Goal: Information Seeking & Learning: Learn about a topic

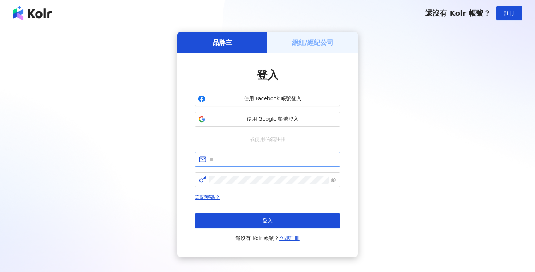
scroll to position [40, 0]
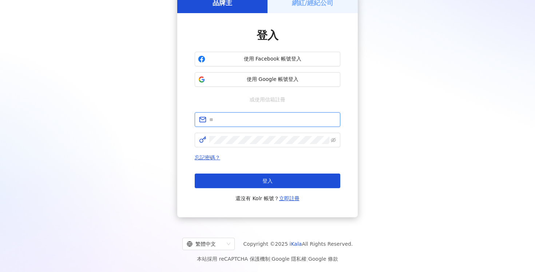
click at [259, 121] on input "text" at bounding box center [272, 119] width 127 height 8
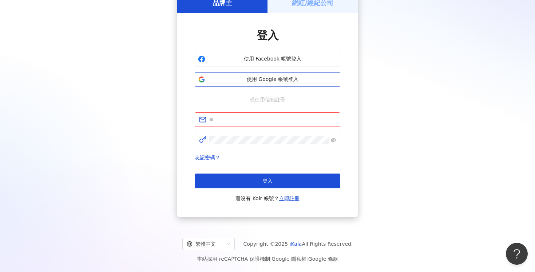
click at [261, 82] on span "使用 Google 帳號登入" at bounding box center [272, 79] width 129 height 7
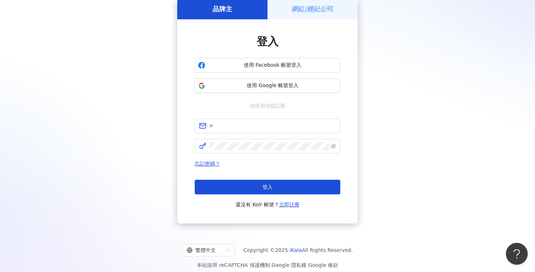
scroll to position [40, 0]
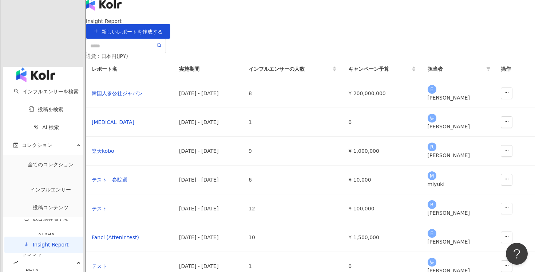
scroll to position [15, 0]
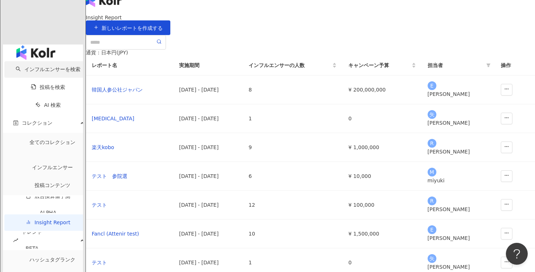
click at [42, 66] on link "インフルエンサーを検索" at bounding box center [48, 69] width 65 height 6
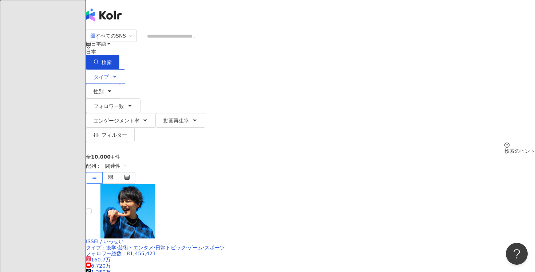
click at [112, 69] on button "タイプ" at bounding box center [105, 76] width 39 height 15
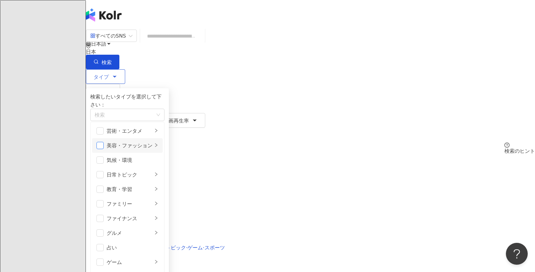
click at [104, 147] on span "button" at bounding box center [99, 145] width 7 height 7
click at [155, 140] on li "美容・ファッション" at bounding box center [127, 145] width 71 height 15
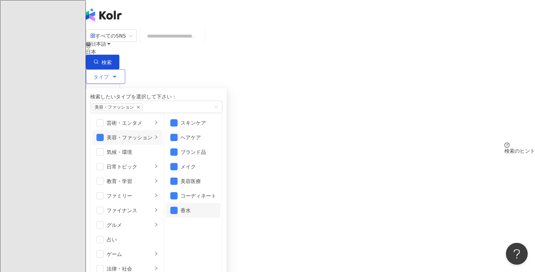
scroll to position [5, 0]
click at [116, 145] on li "美容・ファッション" at bounding box center [127, 137] width 71 height 15
click at [104, 141] on span "button" at bounding box center [99, 137] width 7 height 7
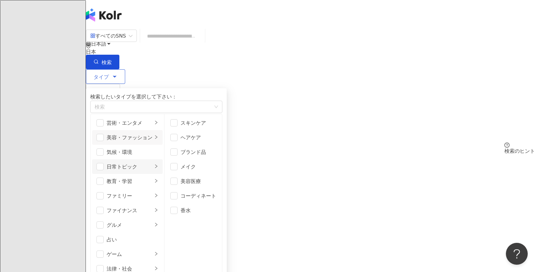
scroll to position [95, 0]
click at [104, 221] on span "button" at bounding box center [99, 224] width 7 height 7
click at [137, 221] on div "グルメ" at bounding box center [130, 225] width 46 height 8
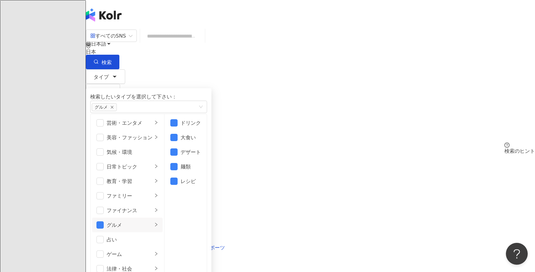
click at [309, 154] on div "全 10,000+ 件 配列： 関連性" at bounding box center [310, 169] width 449 height 30
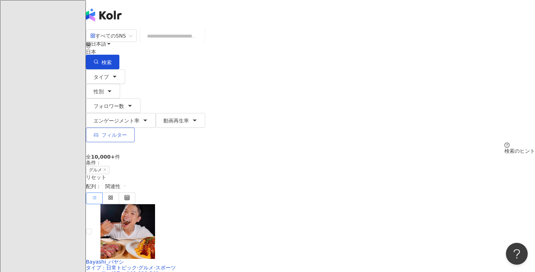
click at [127, 132] on span "フィルター" at bounding box center [114, 135] width 25 height 6
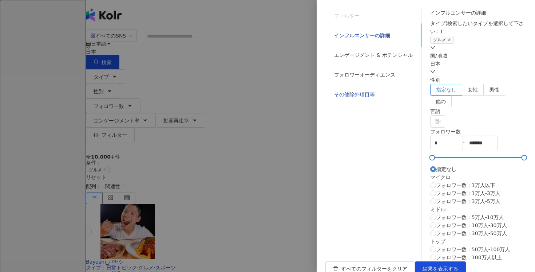
click at [347, 98] on div "その他除外項目等" at bounding box center [354, 94] width 41 height 8
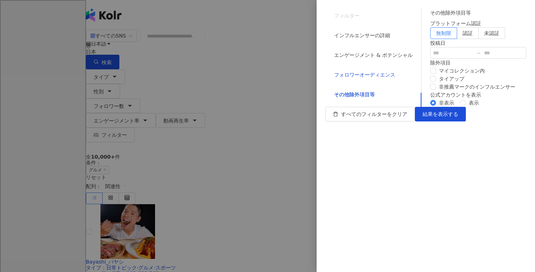
click at [349, 79] on div "フォロワーオーディエンス" at bounding box center [364, 75] width 61 height 8
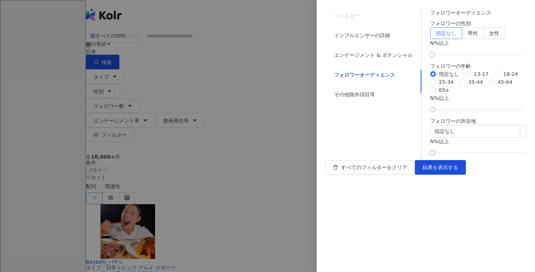
scroll to position [7, 0]
click at [462, 39] on label "男性" at bounding box center [472, 33] width 21 height 12
click at [499, 36] on span "女性" at bounding box center [494, 33] width 10 height 6
click at [456, 56] on div at bounding box center [478, 54] width 92 height 4
click at [463, 56] on div at bounding box center [478, 54] width 92 height 4
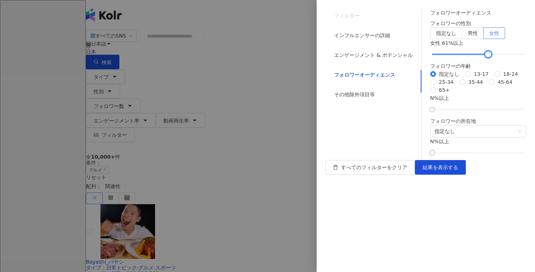
click at [470, 56] on div at bounding box center [478, 54] width 92 height 4
click at [484, 56] on div at bounding box center [486, 54] width 4 height 4
click at [486, 56] on div at bounding box center [488, 54] width 4 height 4
click at [436, 86] on span "25-34" at bounding box center [446, 82] width 21 height 8
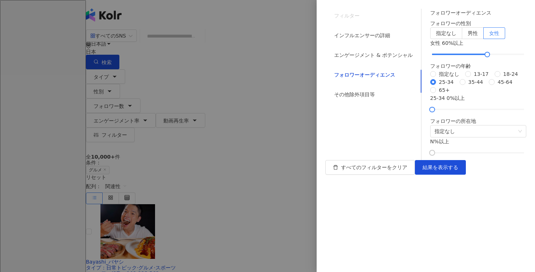
click at [442, 111] on div "25-34 0 %以上" at bounding box center [478, 102] width 96 height 17
click at [443, 111] on div at bounding box center [478, 109] width 92 height 4
click at [458, 170] on span "結果を表示する" at bounding box center [441, 167] width 36 height 6
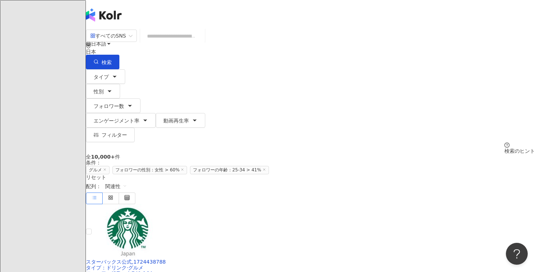
click at [202, 41] on input "search" at bounding box center [172, 36] width 59 height 14
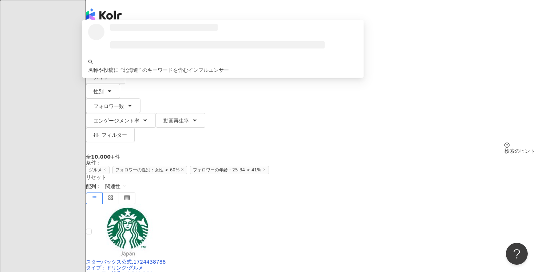
type input "***"
click at [112, 59] on span "検索" at bounding box center [107, 62] width 10 height 6
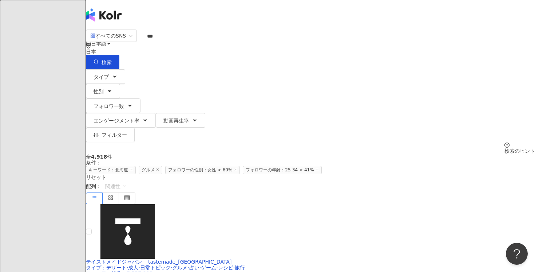
click at [127, 180] on span "関連性" at bounding box center [116, 186] width 22 height 12
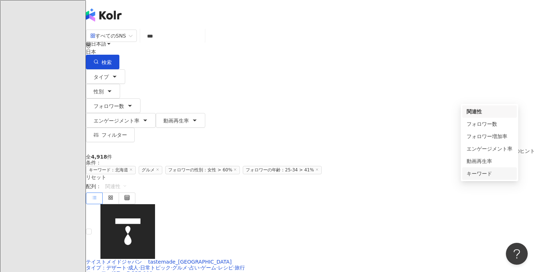
click at [474, 171] on div "キーワード" at bounding box center [490, 173] width 46 height 8
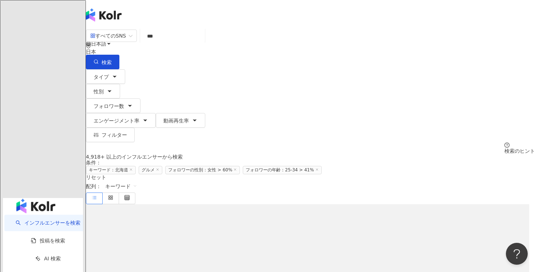
click at [188, 43] on input "***" at bounding box center [172, 36] width 59 height 14
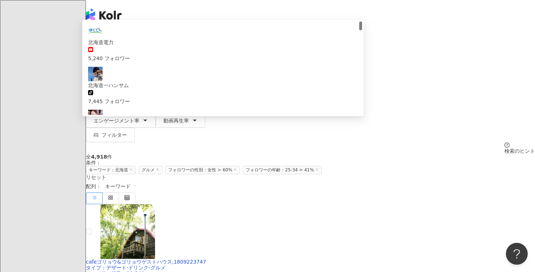
click at [208, 29] on div "すべてのSNS *** 日本 検索 6d33e6ab-5d81-4bd3-a05c-3c1d67ca7425 北海道電力 5,240 フォロワー 北海道一ハン…" at bounding box center [310, 91] width 449 height 124
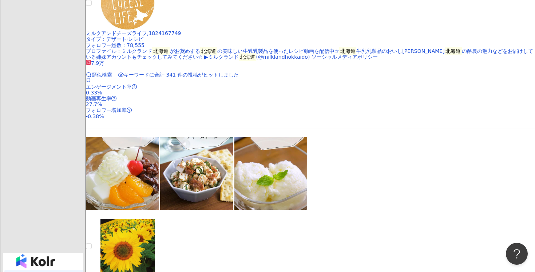
scroll to position [1222, 0]
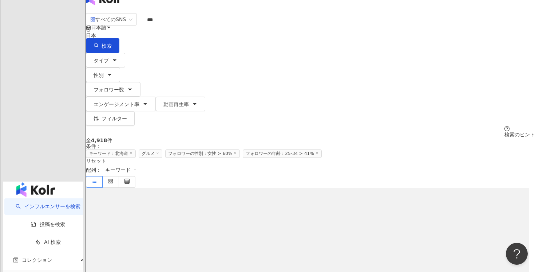
scroll to position [0, 0]
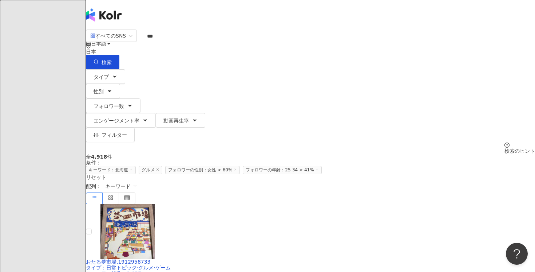
click at [137, 180] on span "キーワード" at bounding box center [121, 186] width 32 height 12
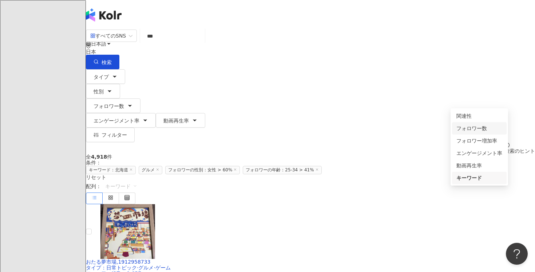
click at [474, 129] on div "フォロワー数" at bounding box center [479, 128] width 46 height 8
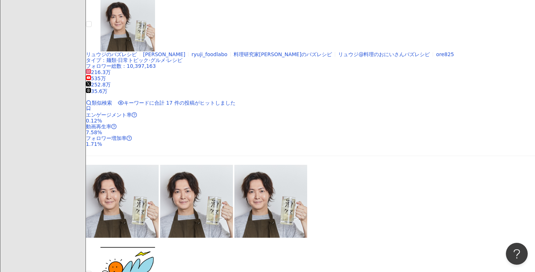
scroll to position [430, 0]
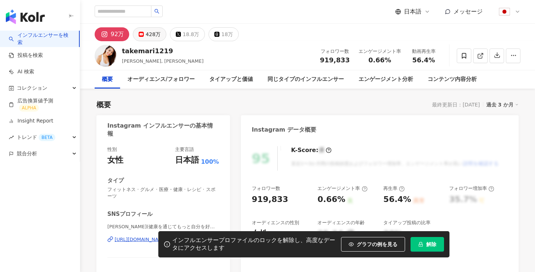
click at [155, 36] on div "428万" at bounding box center [153, 34] width 15 height 10
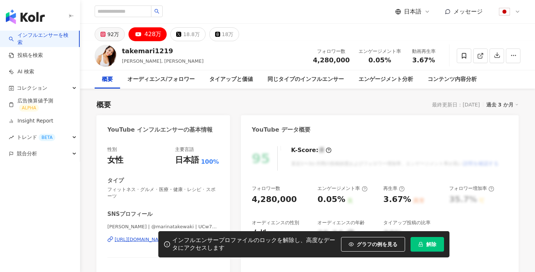
click at [110, 32] on div "92万" at bounding box center [113, 34] width 12 height 10
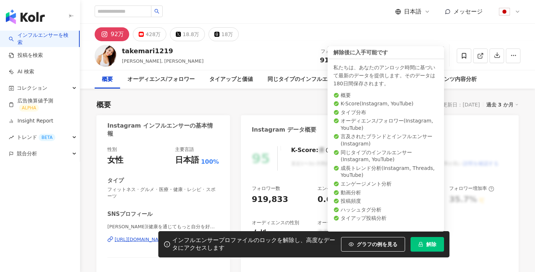
click at [422, 242] on icon "lock" at bounding box center [421, 244] width 4 height 5
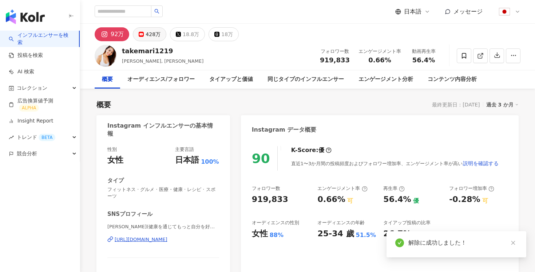
click at [153, 36] on div "428万" at bounding box center [153, 34] width 15 height 10
click at [149, 37] on div "428万" at bounding box center [153, 34] width 15 height 10
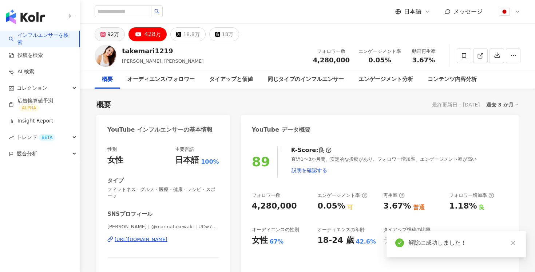
click at [110, 36] on div "92万" at bounding box center [113, 34] width 12 height 10
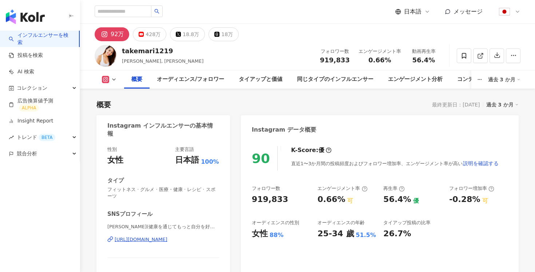
scroll to position [36, 0]
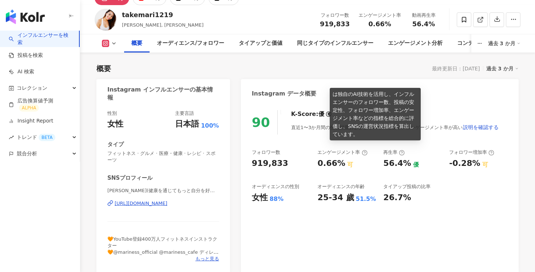
click at [326, 111] on span at bounding box center [329, 114] width 6 height 8
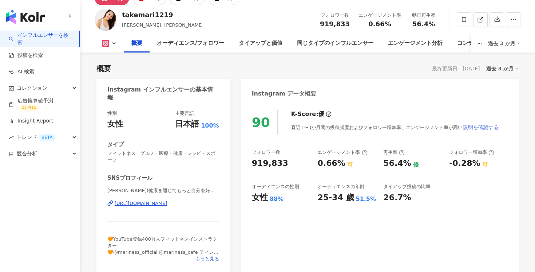
click at [474, 128] on span "説明を確認する" at bounding box center [481, 127] width 36 height 6
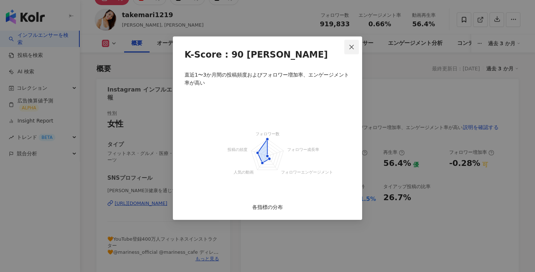
click at [355, 49] on span "Close" at bounding box center [351, 47] width 15 height 6
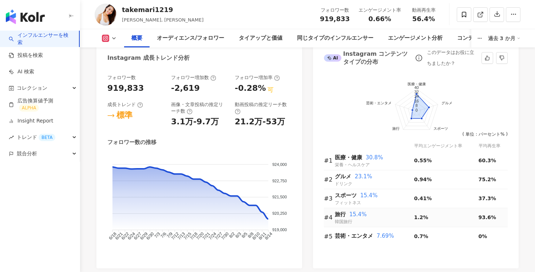
scroll to position [420, 0]
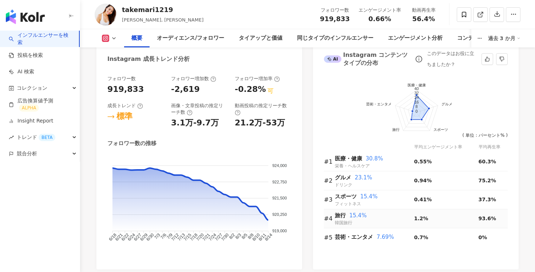
drag, startPoint x: 335, startPoint y: 214, endPoint x: 397, endPoint y: 218, distance: 63.1
click at [397, 218] on div "旅行 15.4%" at bounding box center [374, 215] width 79 height 9
drag, startPoint x: 427, startPoint y: 219, endPoint x: 410, endPoint y: 219, distance: 16.4
click at [410, 219] on tr "#4 旅行 15.4% 韓国旅行 1.2% 93.6%" at bounding box center [416, 218] width 184 height 19
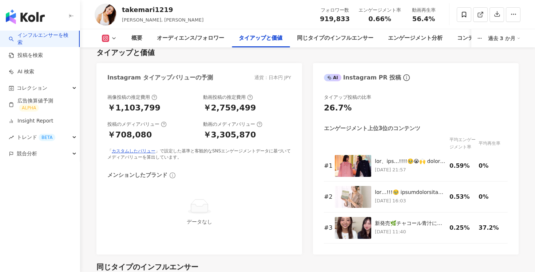
scroll to position [1011, 0]
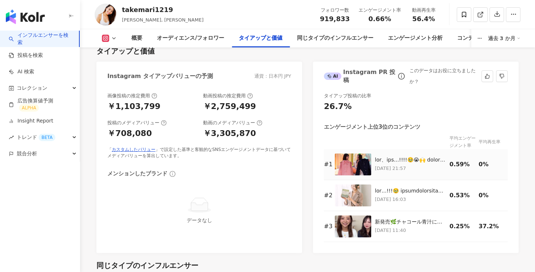
click at [363, 163] on img at bounding box center [353, 164] width 36 height 22
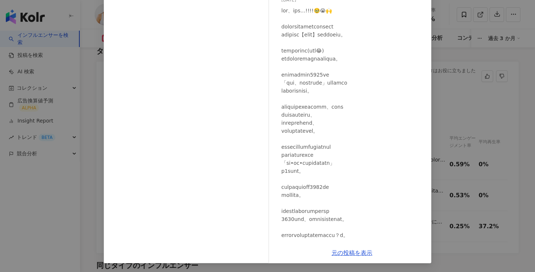
scroll to position [0, 0]
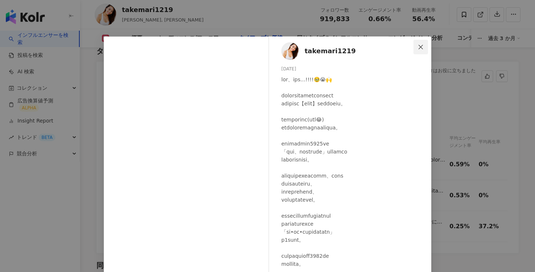
click at [418, 50] on button "Close" at bounding box center [421, 47] width 15 height 15
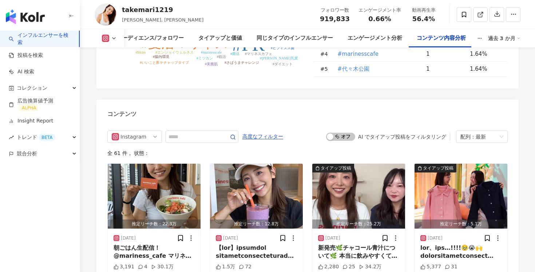
scroll to position [2247, 0]
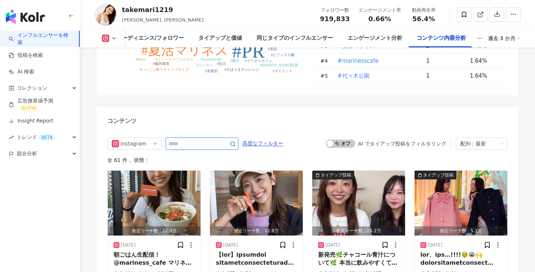
click at [195, 139] on input "text" at bounding box center [194, 143] width 51 height 9
type input "*"
type input "***"
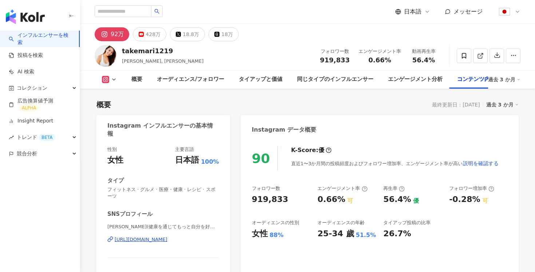
scroll to position [2247, 0]
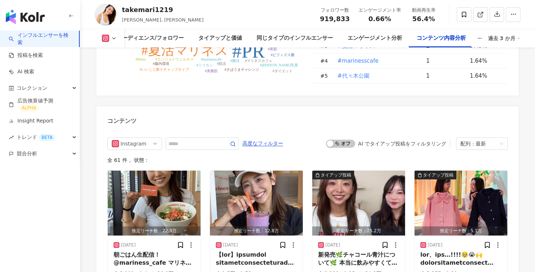
click at [56, 33] on link "インフルエンサーを検索" at bounding box center [41, 39] width 64 height 14
click at [52, 34] on link "インフルエンサーを検索" at bounding box center [41, 39] width 64 height 14
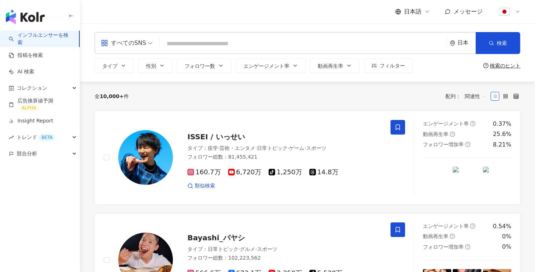
click at [461, 41] on div "日本" at bounding box center [467, 43] width 18 height 6
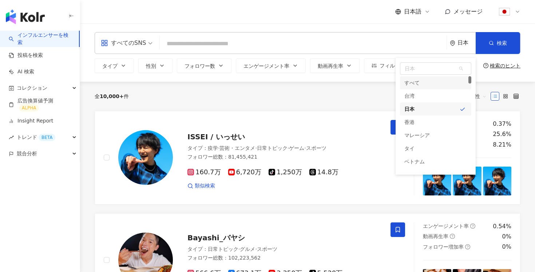
click at [462, 41] on div "日本" at bounding box center [467, 43] width 18 height 6
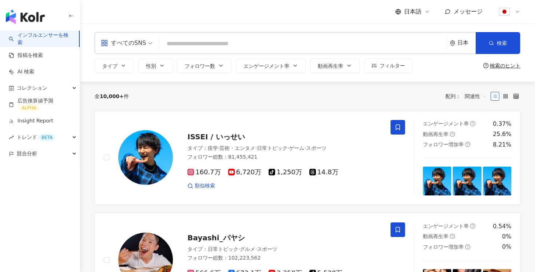
click at [462, 41] on div "日本" at bounding box center [467, 43] width 18 height 6
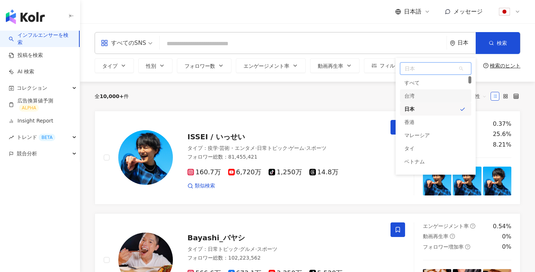
click at [417, 93] on div "台湾" at bounding box center [435, 95] width 71 height 13
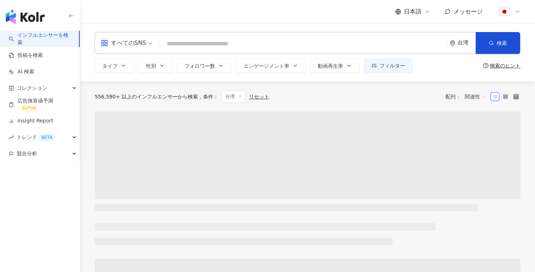
click at [234, 44] on input "search" at bounding box center [303, 44] width 281 height 14
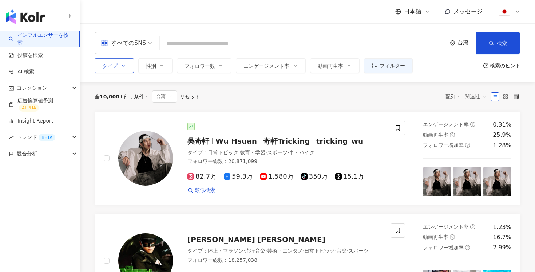
click at [122, 67] on icon "button" at bounding box center [123, 66] width 6 height 6
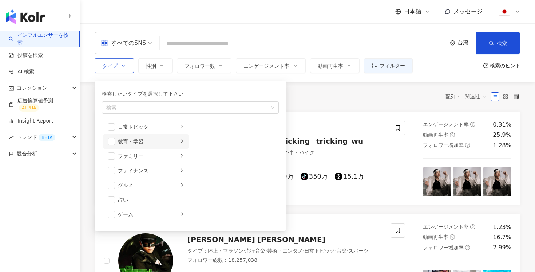
scroll to position [72, 0]
click at [120, 162] on div "グルメ" at bounding box center [148, 161] width 60 height 8
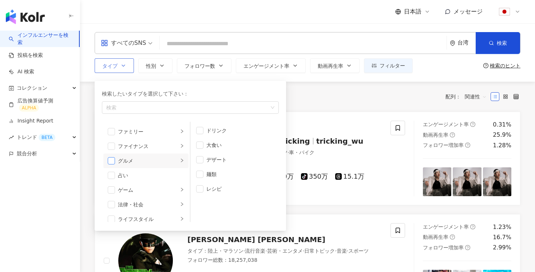
click at [110, 163] on span "button" at bounding box center [111, 160] width 7 height 7
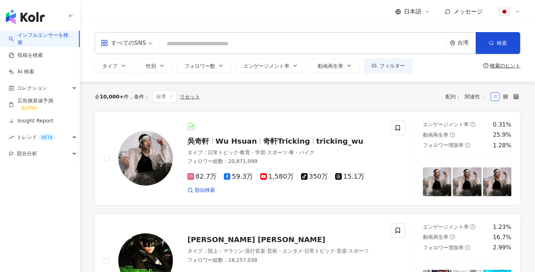
click at [327, 100] on div "全 10,000+ 件 条件 ： 台湾 リセット 配列： 関連性" at bounding box center [308, 96] width 426 height 12
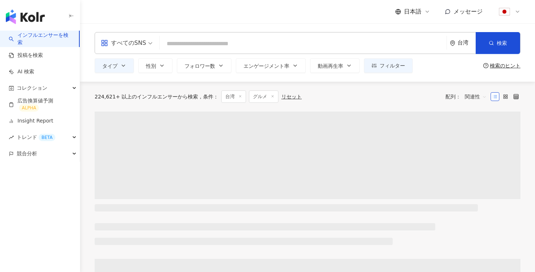
click at [203, 45] on input "search" at bounding box center [303, 44] width 281 height 14
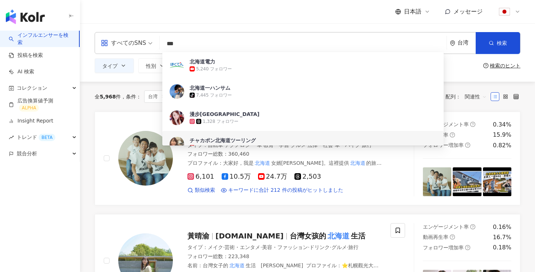
type input "***"
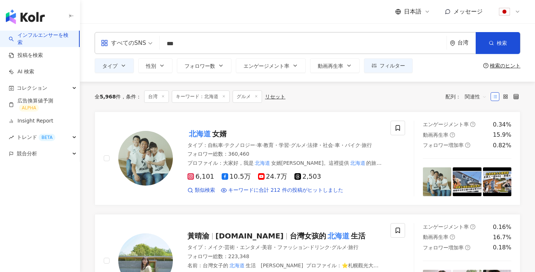
click at [465, 109] on div "全 5,968 件 条件 ： 台湾 キーワード：北海道 グルメ リセット 配列： 関連性" at bounding box center [308, 97] width 426 height 30
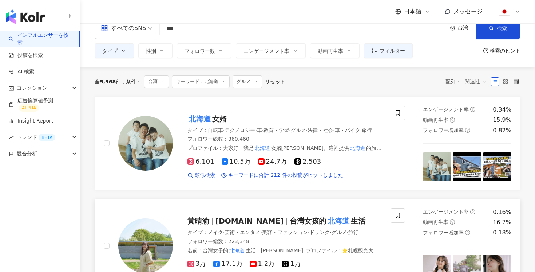
scroll to position [6, 0]
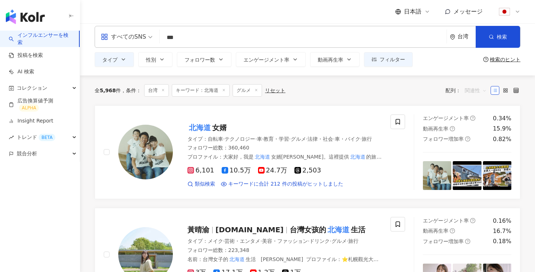
click at [472, 87] on span "関連性" at bounding box center [476, 90] width 22 height 12
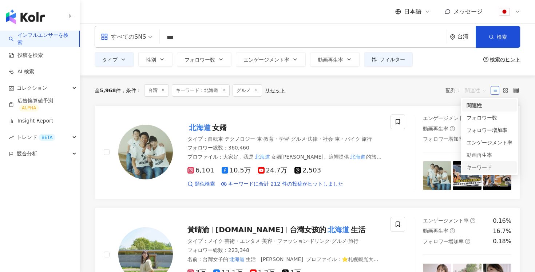
click at [478, 164] on div "キーワード" at bounding box center [490, 167] width 46 height 8
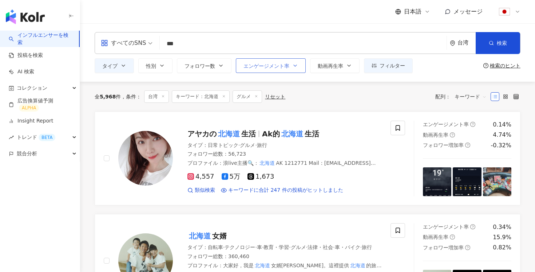
click at [287, 65] on span "エンゲージメント率" at bounding box center [267, 66] width 46 height 6
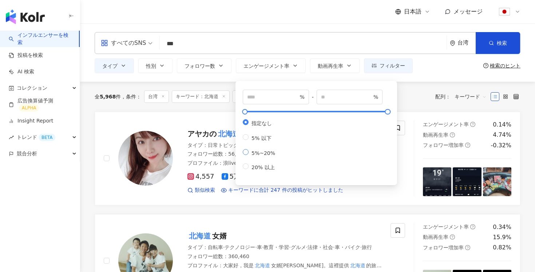
click at [261, 156] on span "5%~20%" at bounding box center [263, 153] width 29 height 6
type input "*"
type input "**"
click at [260, 125] on span "指定なし" at bounding box center [262, 123] width 26 height 6
click at [282, 90] on span "%" at bounding box center [276, 97] width 66 height 15
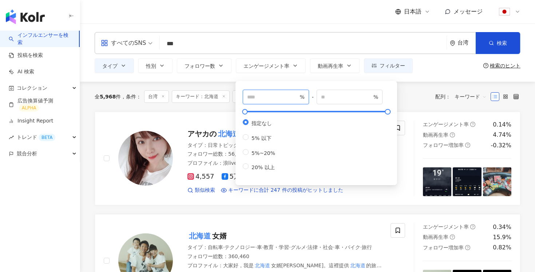
click at [281, 93] on input "number" at bounding box center [272, 97] width 51 height 8
type input "*"
click at [416, 87] on div "全 5,968 件 条件 ： 台湾 キーワード：北海道 グルメ リセット 配列： キーワード" at bounding box center [308, 97] width 426 height 30
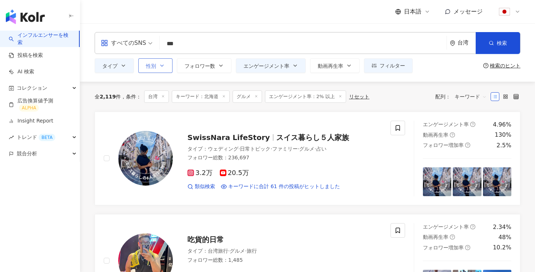
click at [168, 70] on button "性別" at bounding box center [155, 65] width 34 height 15
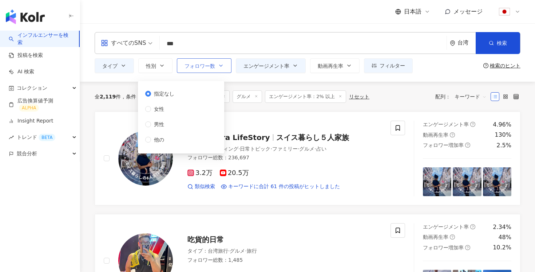
click at [206, 64] on span "フォロワー数" at bounding box center [200, 66] width 31 height 6
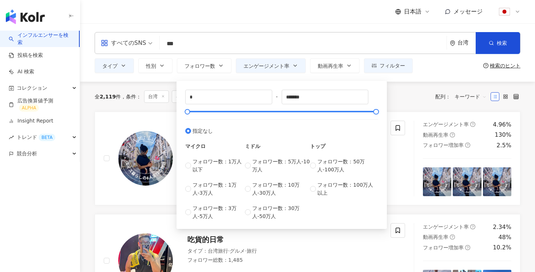
click at [412, 93] on div "全 2,119 件 条件 ： 台湾 キーワード：北海道 グルメ エンゲージメント率：2% 以上 リセット 配列： キーワード" at bounding box center [308, 96] width 426 height 12
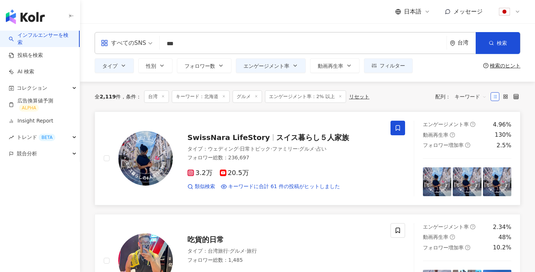
click at [400, 130] on icon at bounding box center [398, 127] width 7 height 7
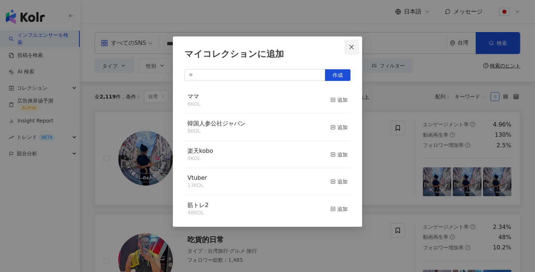
click at [351, 44] on icon "close" at bounding box center [352, 47] width 6 height 6
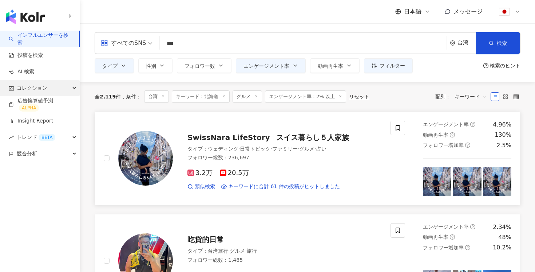
click at [51, 82] on div "コレクション" at bounding box center [40, 88] width 80 height 16
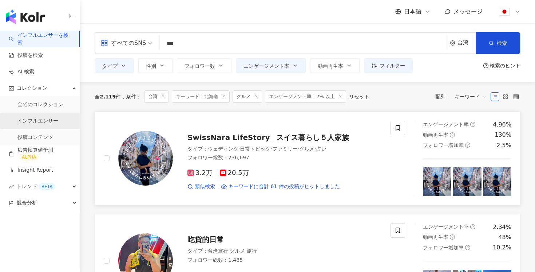
click at [36, 118] on link "インフルエンサー" at bounding box center [37, 120] width 41 height 7
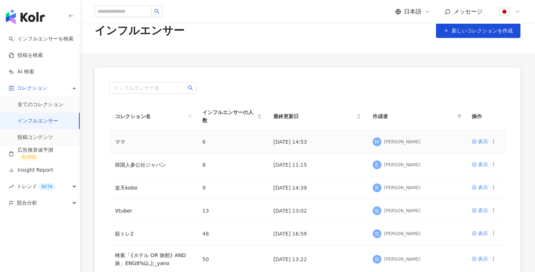
scroll to position [23, 0]
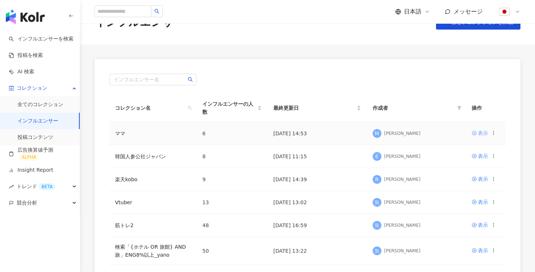
click at [478, 135] on div "表示" at bounding box center [483, 133] width 10 height 8
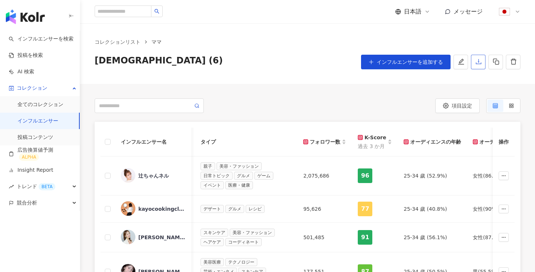
click at [478, 63] on icon "download" at bounding box center [478, 61] width 7 height 7
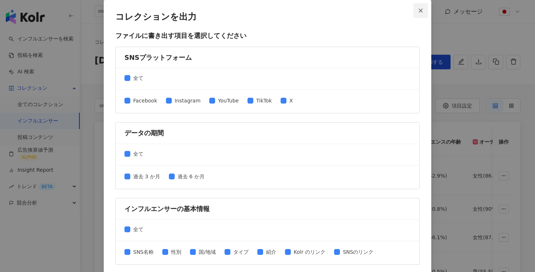
click at [419, 13] on button "Close" at bounding box center [421, 10] width 15 height 15
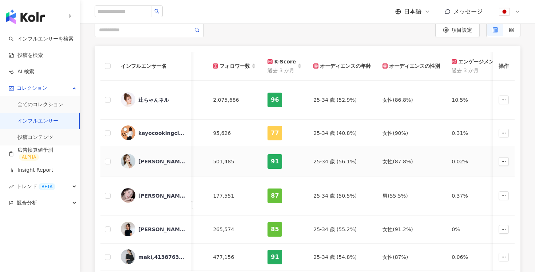
scroll to position [0, 365]
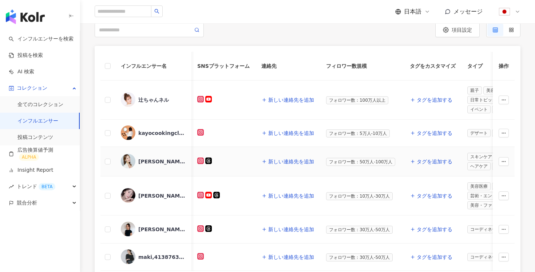
scroll to position [0, 365]
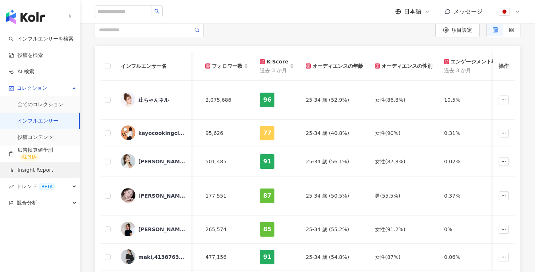
click at [27, 166] on link "Insight Report" at bounding box center [31, 169] width 44 height 7
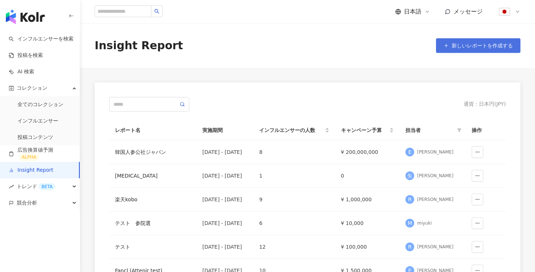
click at [477, 49] on button "新しいレポートを作成する" at bounding box center [478, 45] width 84 height 15
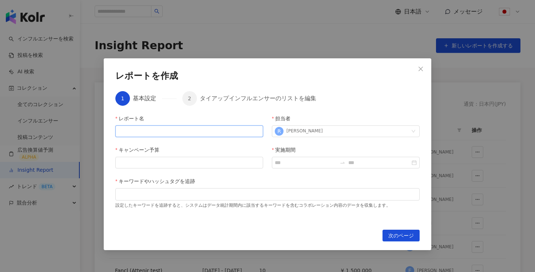
click at [174, 132] on input "レポート名" at bounding box center [189, 131] width 148 height 12
type input "***"
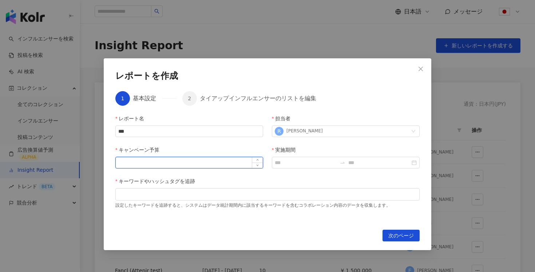
click at [178, 165] on input "キャンペーン予算" at bounding box center [189, 162] width 147 height 11
type input "********"
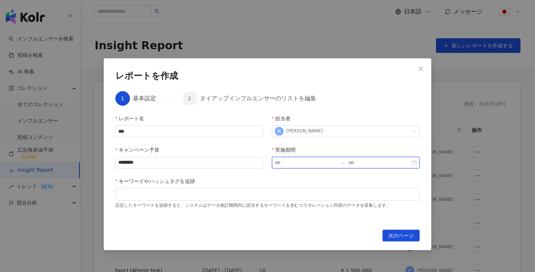
click at [313, 159] on input "実施期間" at bounding box center [306, 162] width 62 height 8
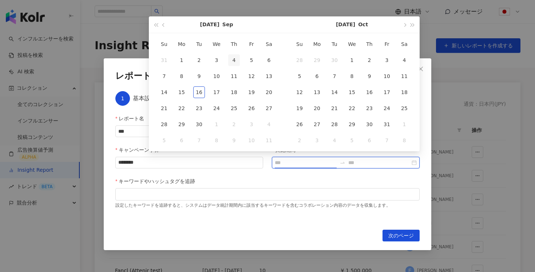
type input "**********"
click at [182, 59] on div "1" at bounding box center [182, 60] width 12 height 12
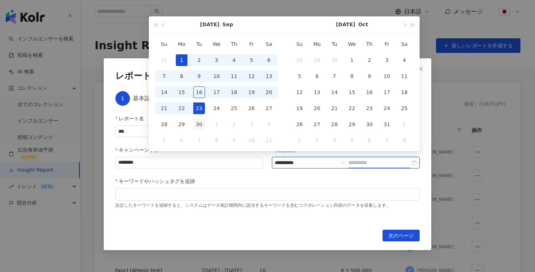
type input "**********"
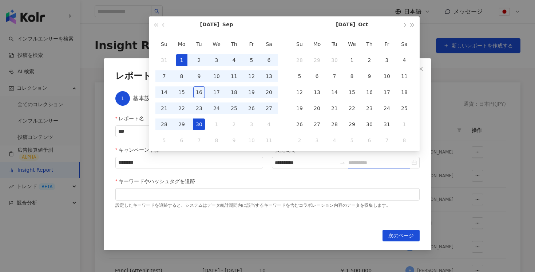
click at [200, 124] on div "30" at bounding box center [199, 124] width 12 height 12
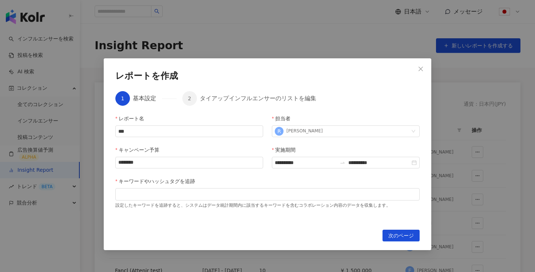
click at [275, 201] on div "設定したキーワードを追跡すると、システムはデータ統計期間内に該当するキーワードを含むコラボレーション内容のデータを収集します。" at bounding box center [267, 204] width 304 height 8
click at [247, 193] on div at bounding box center [267, 193] width 301 height 5
type input "****"
click at [395, 235] on span "次のページ" at bounding box center [400, 236] width 25 height 12
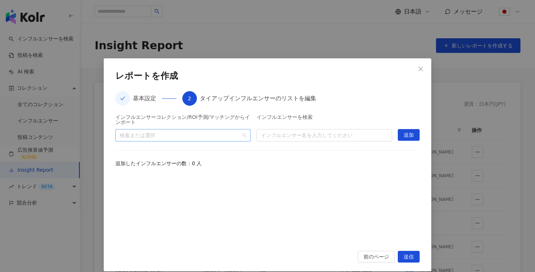
click at [244, 138] on div "検索または選択" at bounding box center [182, 135] width 135 height 12
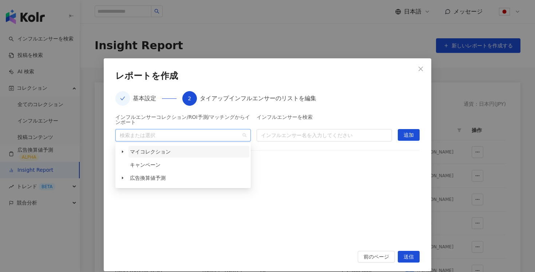
click at [132, 151] on span "マイコレクション" at bounding box center [150, 152] width 41 height 6
click at [120, 150] on span at bounding box center [123, 152] width 12 height 12
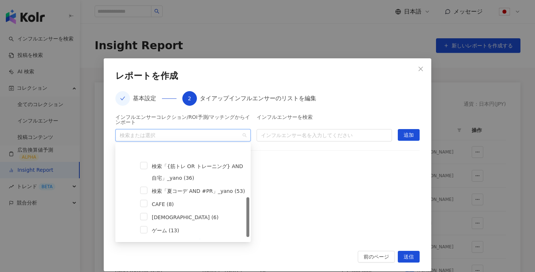
scroll to position [125, 0]
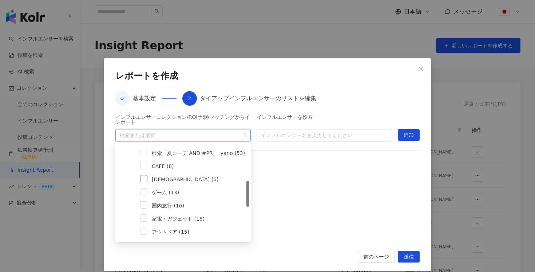
click at [146, 177] on span at bounding box center [143, 178] width 7 height 7
click at [414, 132] on span "追加" at bounding box center [409, 135] width 10 height 12
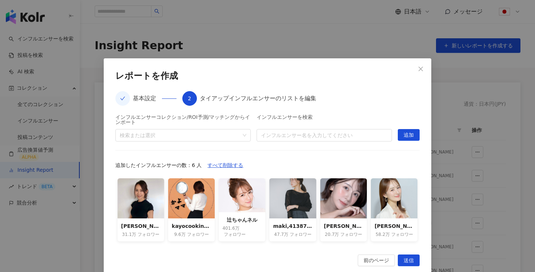
scroll to position [11, 0]
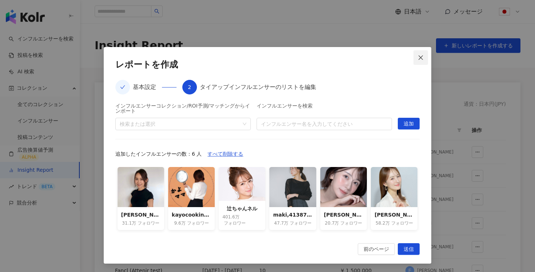
click at [420, 60] on button "Close" at bounding box center [421, 57] width 15 height 15
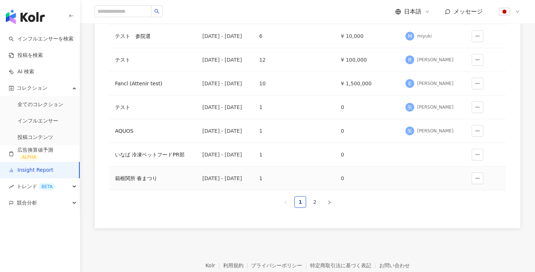
scroll to position [224, 0]
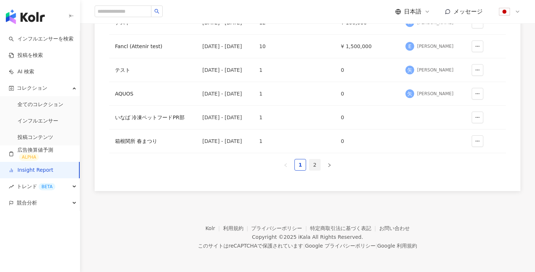
click at [313, 162] on link "2" at bounding box center [314, 164] width 11 height 11
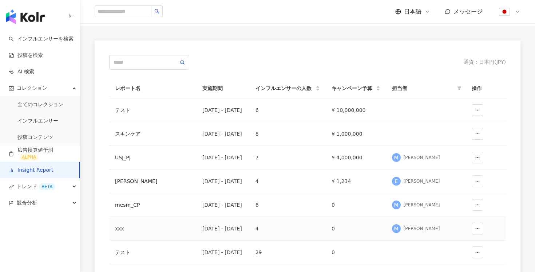
scroll to position [43, 0]
click at [121, 129] on div "スキンケア" at bounding box center [153, 133] width 76 height 8
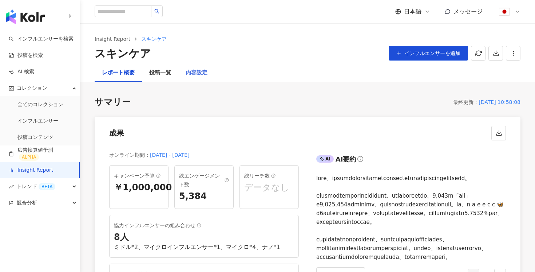
click at [182, 65] on div "内容設定" at bounding box center [196, 72] width 36 height 17
click at [192, 75] on div "内容設定" at bounding box center [197, 72] width 22 height 9
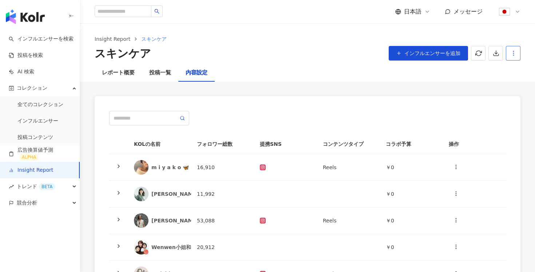
click at [513, 54] on icon "button" at bounding box center [513, 53] width 7 height 7
click at [475, 72] on div "レポート設定" at bounding box center [483, 71] width 64 height 8
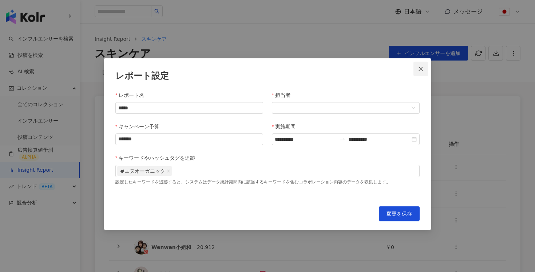
click at [420, 70] on icon "close" at bounding box center [421, 69] width 6 height 6
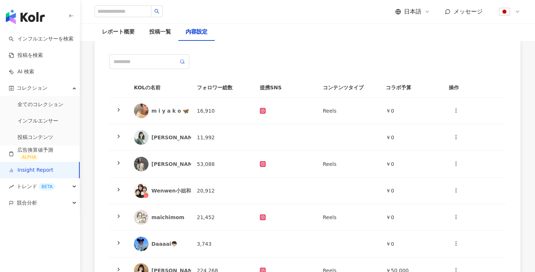
scroll to position [82, 0]
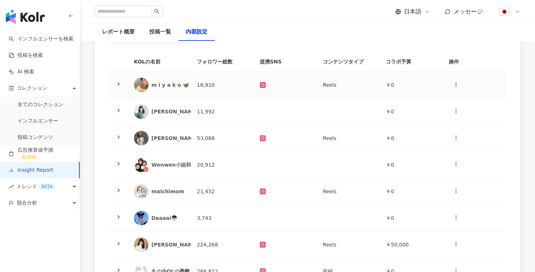
click at [118, 84] on icon at bounding box center [119, 84] width 6 height 6
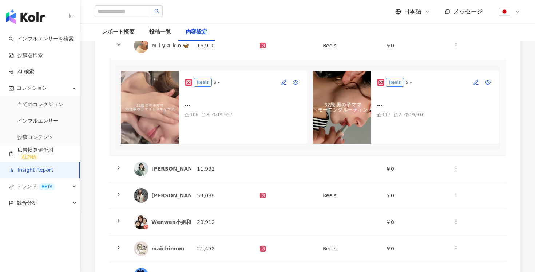
scroll to position [126, 0]
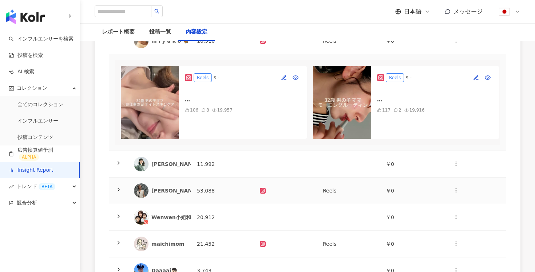
click at [117, 188] on icon at bounding box center [119, 189] width 6 height 6
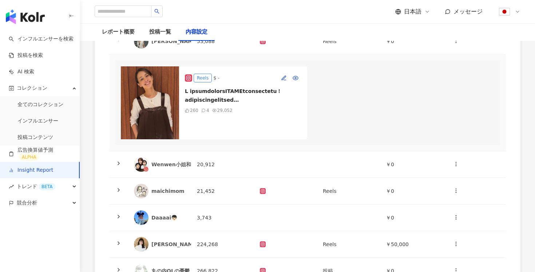
scroll to position [297, 0]
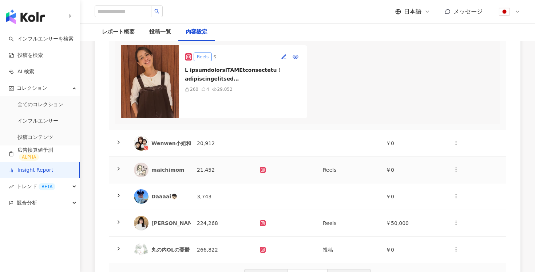
click at [122, 169] on div at bounding box center [118, 170] width 7 height 8
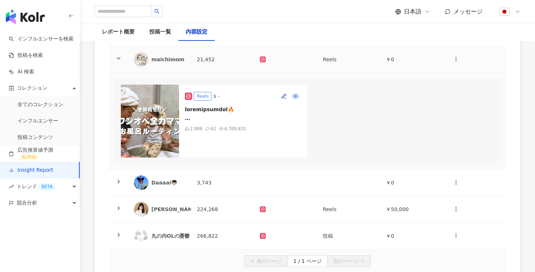
scroll to position [421, 0]
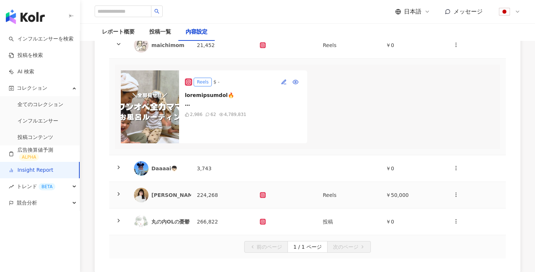
click at [123, 202] on td at bounding box center [118, 195] width 19 height 27
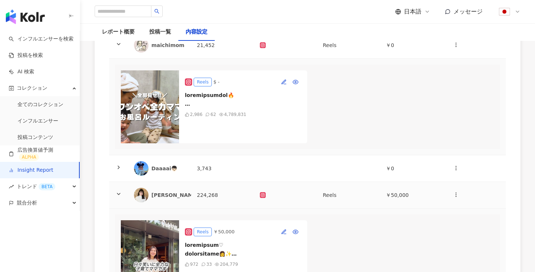
click at [122, 198] on td at bounding box center [118, 195] width 19 height 27
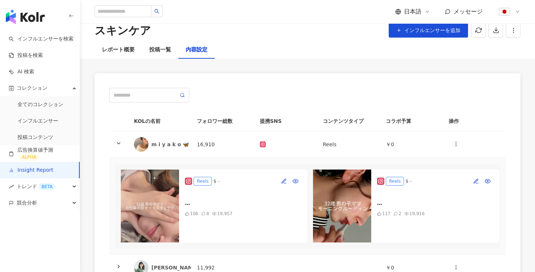
scroll to position [0, 0]
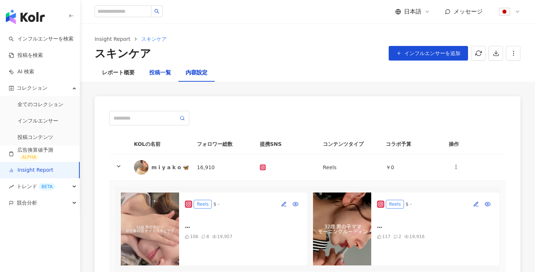
click at [157, 75] on div "投稿一覧" at bounding box center [160, 72] width 22 height 9
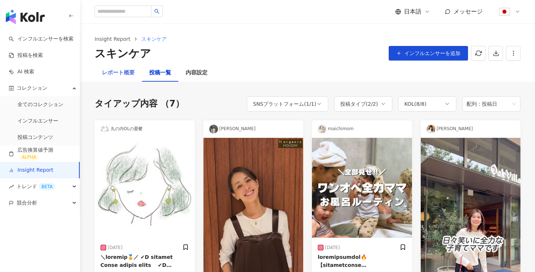
click at [116, 77] on div "レポート概要" at bounding box center [118, 72] width 47 height 17
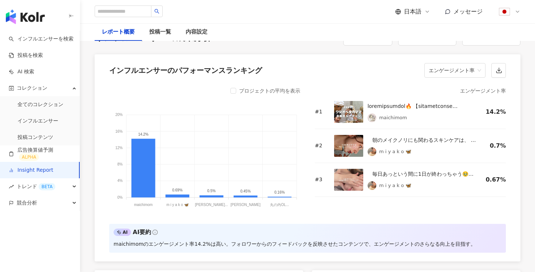
scroll to position [570, 0]
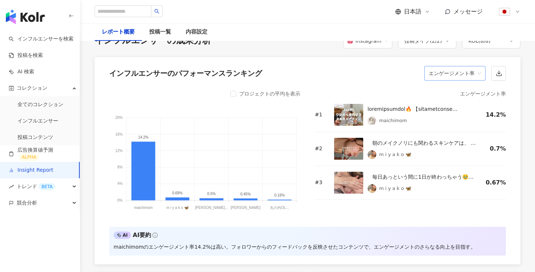
click at [454, 80] on span "エンゲージメント率" at bounding box center [455, 73] width 52 height 14
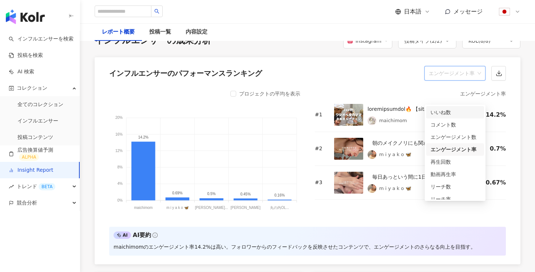
click at [451, 114] on div "いいね数" at bounding box center [455, 112] width 49 height 8
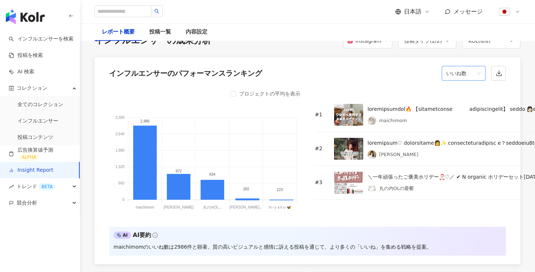
click at [463, 80] on span "いいね数" at bounding box center [463, 73] width 35 height 14
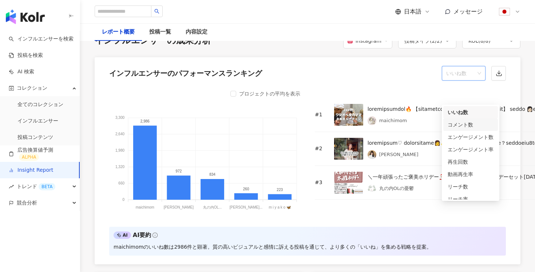
click at [459, 122] on div "コメント数" at bounding box center [471, 124] width 46 height 8
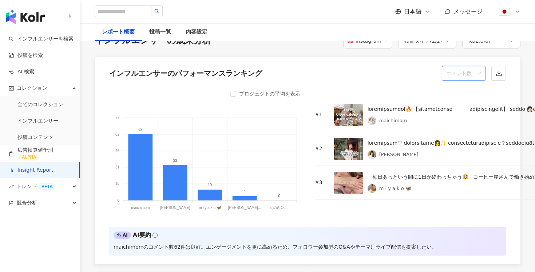
click at [471, 80] on span "コメント数" at bounding box center [463, 73] width 35 height 14
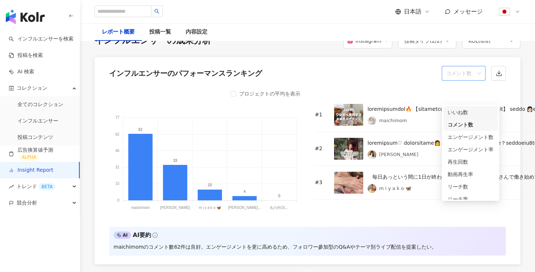
click at [402, 85] on div "インフルエンサーのパフォーマンスランキング コメント数" at bounding box center [308, 71] width 426 height 28
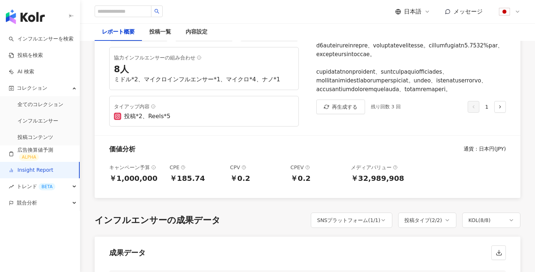
scroll to position [0, 0]
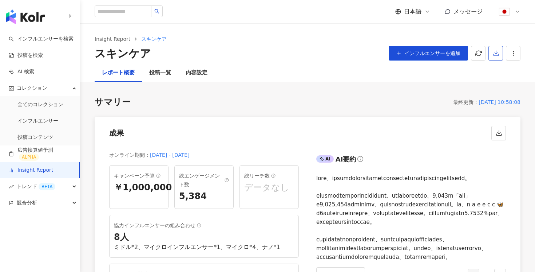
click at [498, 59] on button "button" at bounding box center [495, 53] width 15 height 15
click at [471, 69] on span "プレゼンテーションを出力" at bounding box center [466, 71] width 61 height 8
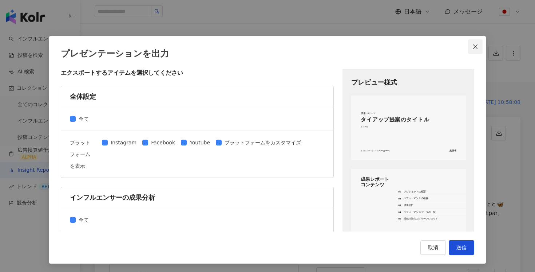
click at [474, 44] on icon "close" at bounding box center [475, 47] width 6 height 6
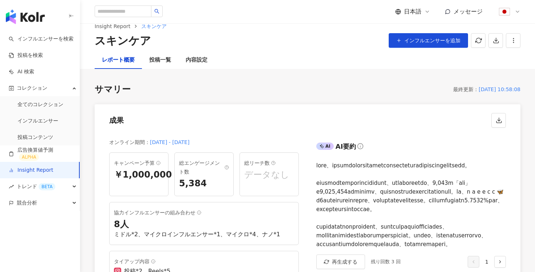
scroll to position [14, 0]
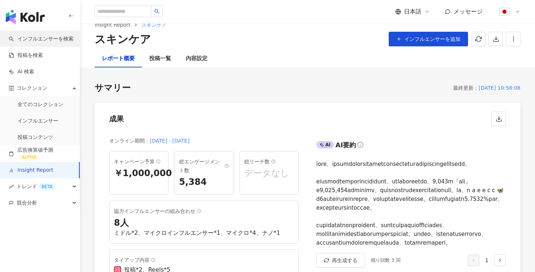
click at [36, 37] on link "インフルエンサーを検索" at bounding box center [41, 38] width 65 height 7
